Goal: Transaction & Acquisition: Purchase product/service

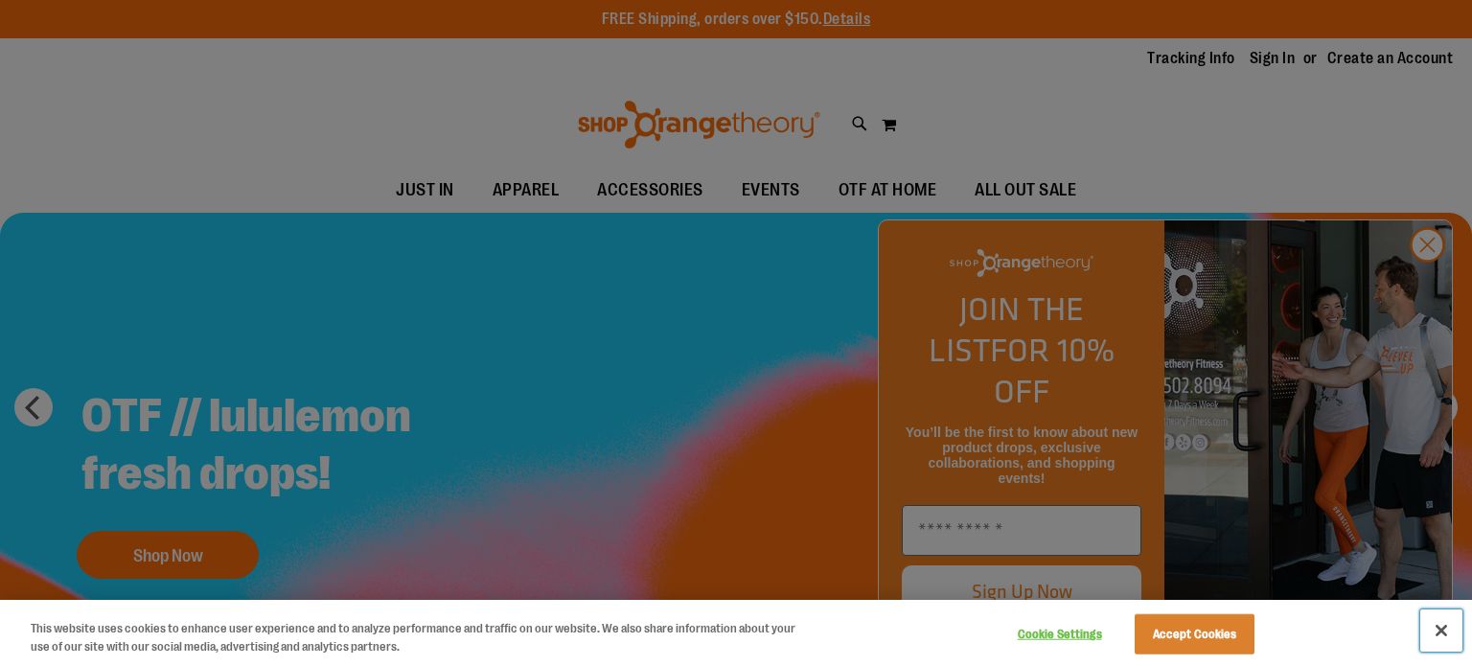
click at [1443, 624] on button "Close" at bounding box center [1441, 630] width 42 height 42
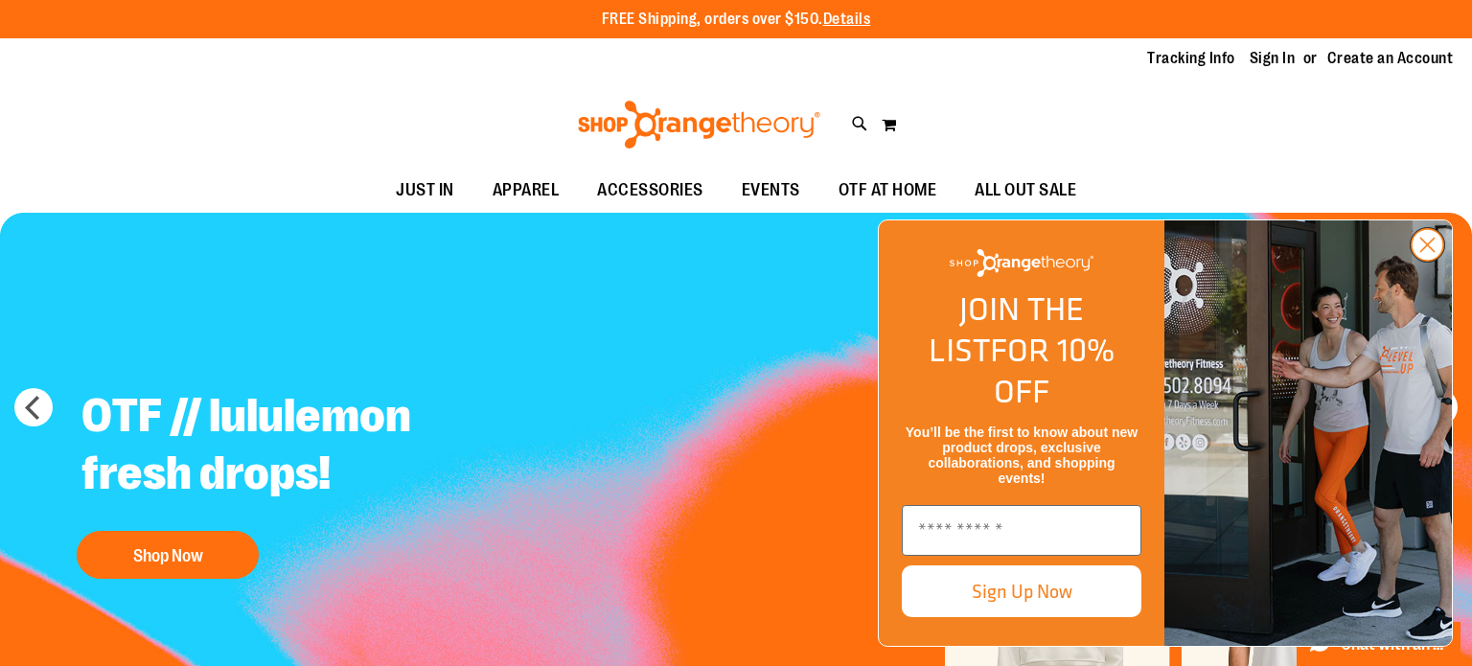
click at [1434, 252] on icon "Close dialog" at bounding box center [1427, 245] width 13 height 13
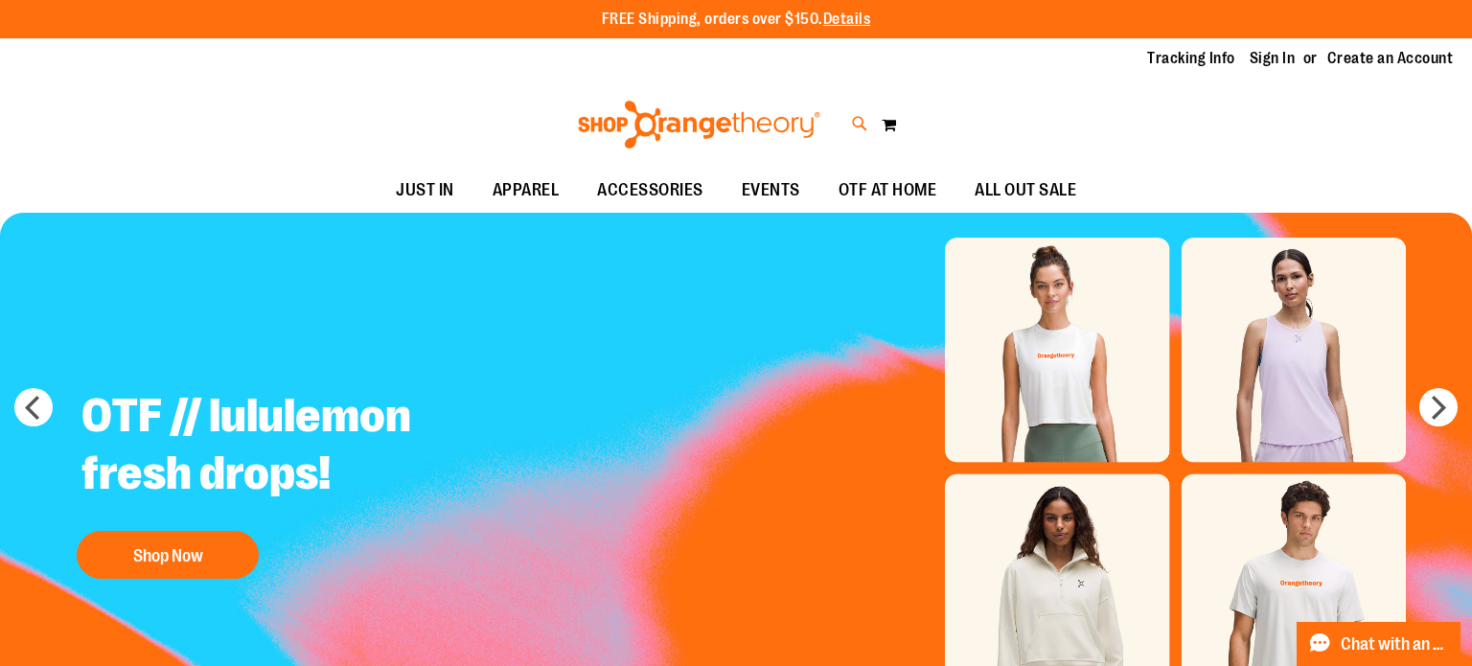
click at [860, 125] on icon at bounding box center [860, 124] width 16 height 22
click at [724, 111] on input "Search" at bounding box center [735, 108] width 1165 height 63
type input "*******"
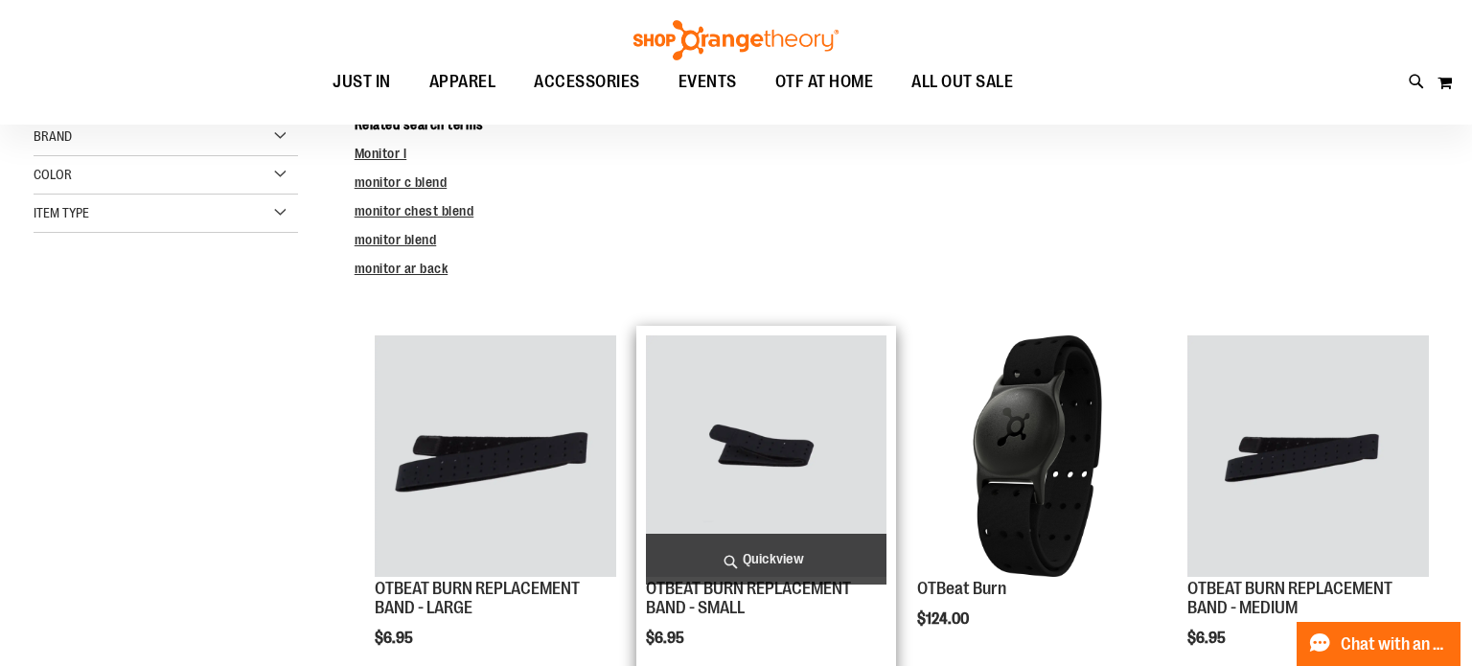
scroll to position [210, 0]
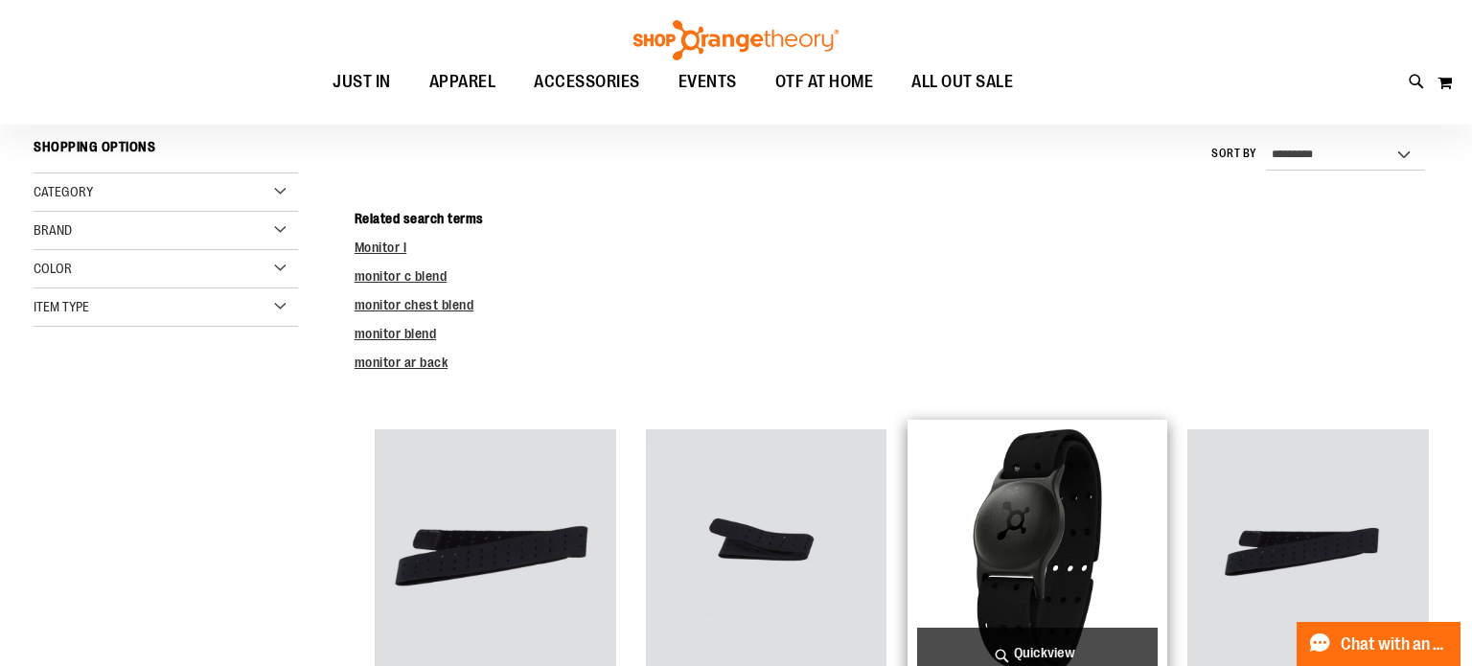
click at [1028, 549] on img "product" at bounding box center [1037, 549] width 241 height 241
